Goal: Check status: Check status

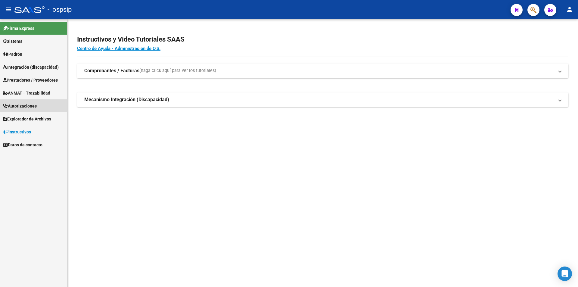
click at [17, 107] on span "Autorizaciones" at bounding box center [20, 106] width 34 height 7
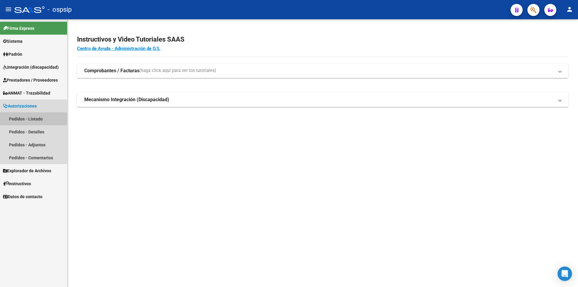
click at [19, 117] on link "Pedidos - Listado" at bounding box center [33, 118] width 67 height 13
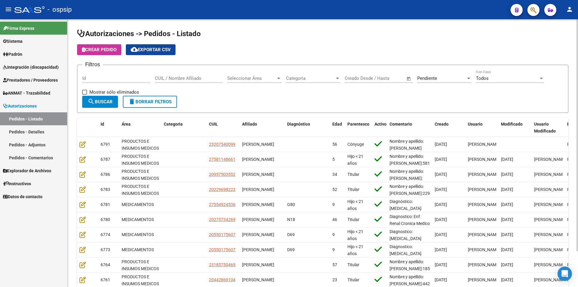
click at [95, 80] on input "Id" at bounding box center [116, 78] width 68 height 5
type input "6381"
click at [280, 79] on div at bounding box center [278, 78] width 5 height 5
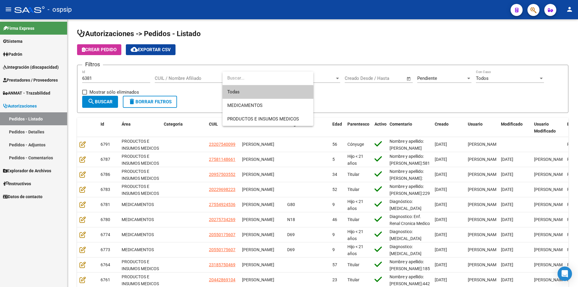
click at [238, 91] on span "Todas" at bounding box center [267, 92] width 81 height 14
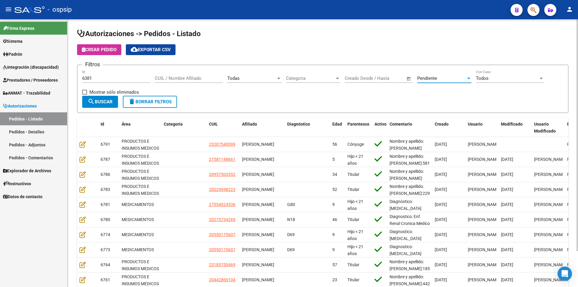
click at [467, 78] on div at bounding box center [468, 79] width 3 height 2
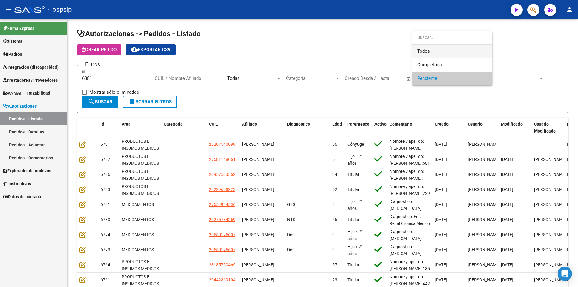
click at [426, 53] on span "Todos" at bounding box center [452, 52] width 70 height 14
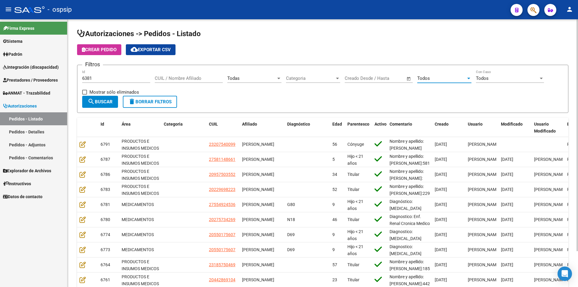
click at [99, 100] on span "search Buscar" at bounding box center [100, 101] width 25 height 5
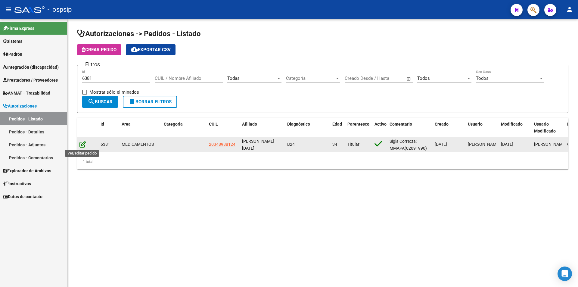
click at [82, 144] on icon at bounding box center [82, 144] width 6 height 7
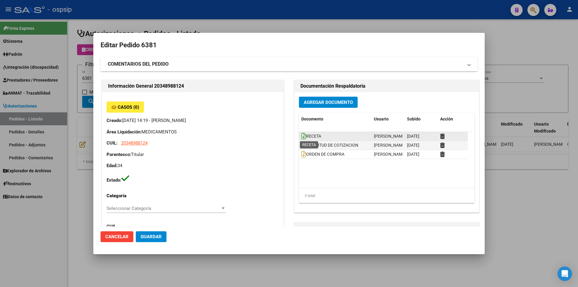
click at [302, 136] on icon at bounding box center [303, 136] width 5 height 7
